Goal: Transaction & Acquisition: Obtain resource

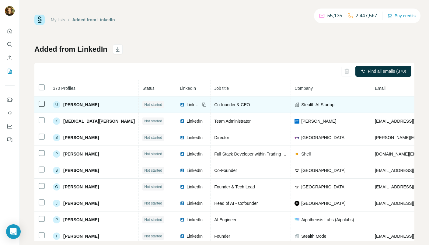
click at [74, 104] on span "Uzair Gadit" at bounding box center [81, 105] width 36 height 6
click at [54, 105] on div "U" at bounding box center [56, 104] width 7 height 7
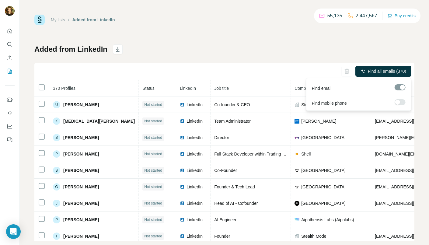
click at [368, 88] on div "Find email" at bounding box center [359, 86] width 102 height 15
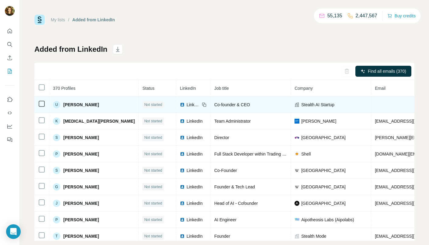
click at [247, 106] on div "Co-founder & CEO" at bounding box center [250, 105] width 73 height 6
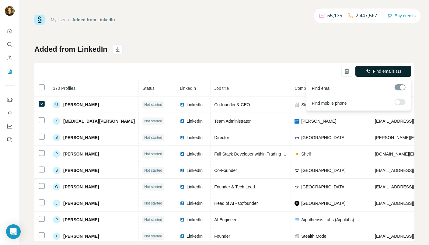
click at [363, 71] on button "Find emails (1)" at bounding box center [383, 71] width 56 height 11
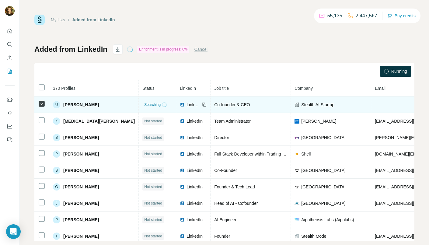
click at [301, 105] on span "Stealth AI Startup" at bounding box center [317, 105] width 33 height 6
drag, startPoint x: 322, startPoint y: 105, endPoint x: 280, endPoint y: 104, distance: 41.7
click at [294, 104] on div "Stealth AI Startup" at bounding box center [330, 105] width 73 height 6
click at [325, 102] on div "Stealth AI Startup" at bounding box center [330, 105] width 73 height 6
